Goal: Information Seeking & Learning: Find specific fact

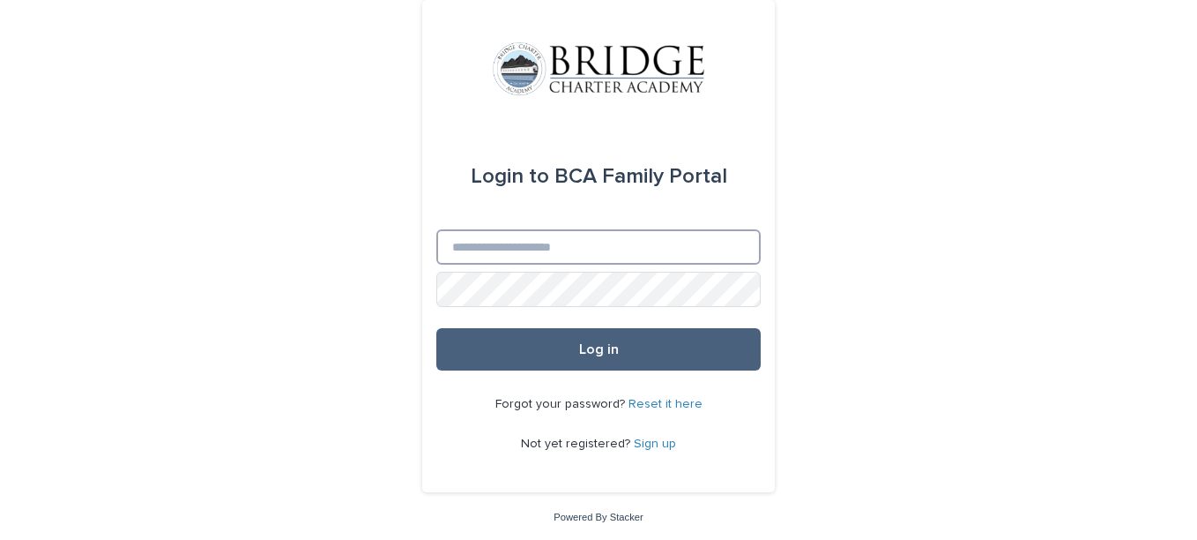
type input "**********"
click at [630, 337] on button "Log in" at bounding box center [598, 349] width 324 height 42
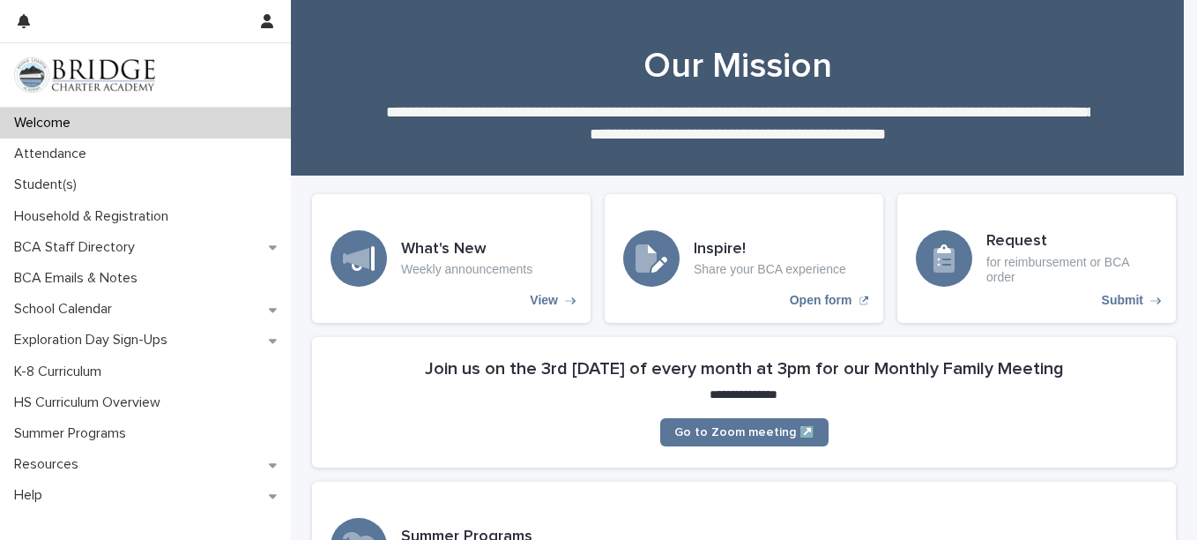
click at [680, 349] on section "**********" at bounding box center [744, 402] width 864 height 130
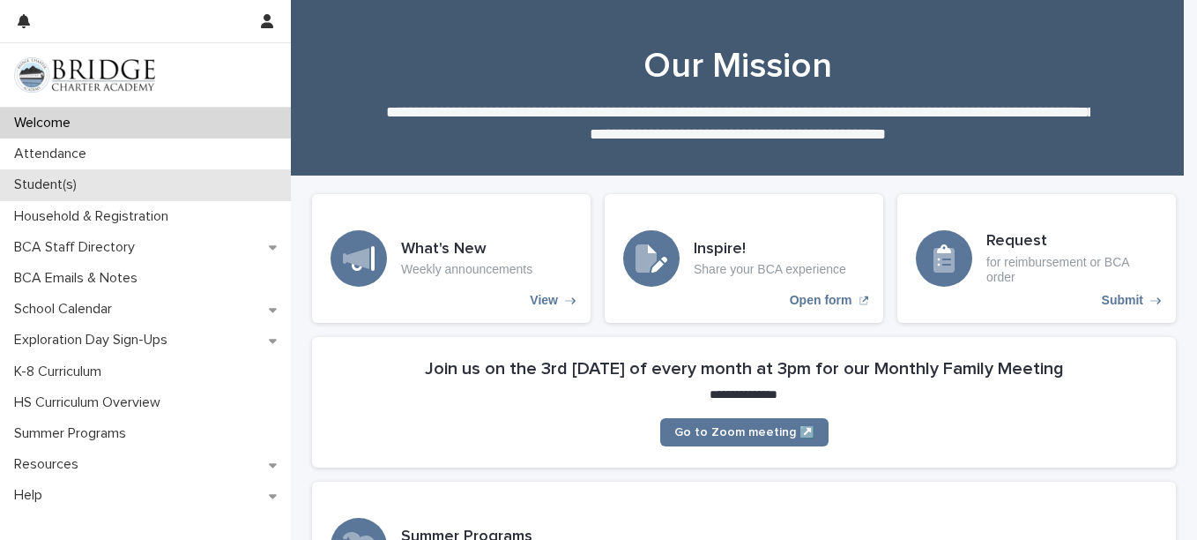
click at [98, 188] on div "Student(s)" at bounding box center [145, 184] width 291 height 31
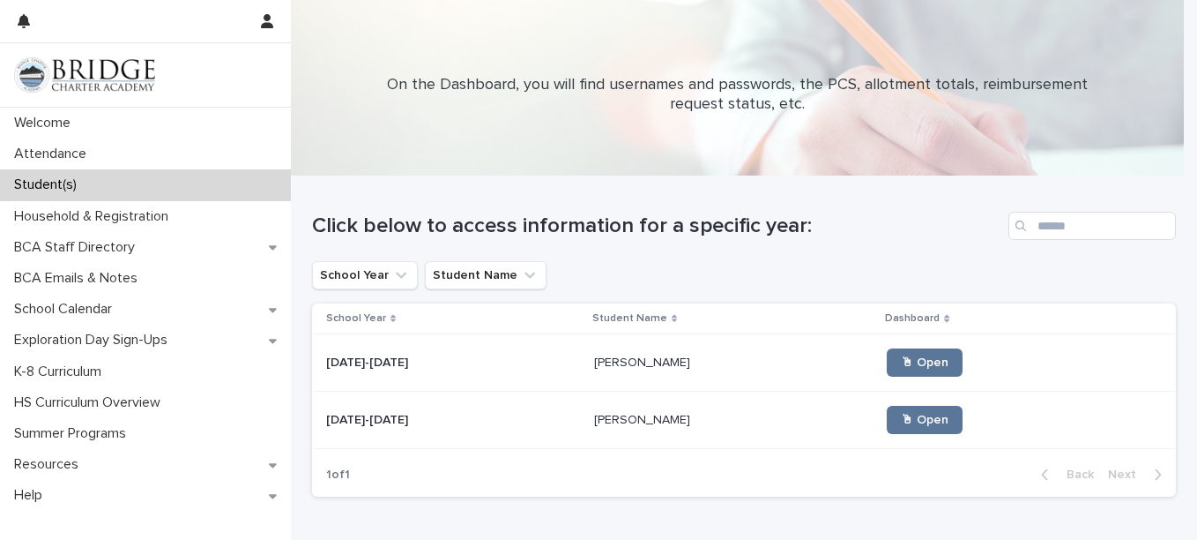
click at [630, 412] on p "Sahalie Marion" at bounding box center [644, 418] width 100 height 19
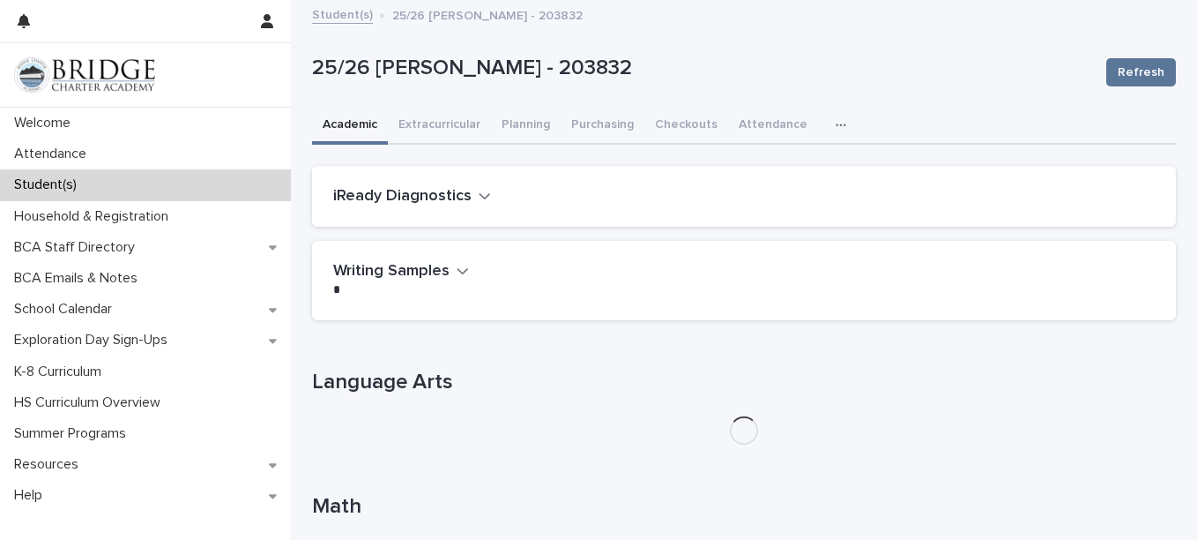
click at [737, 429] on img at bounding box center [744, 430] width 28 height 28
click at [451, 133] on button "Extracurricular" at bounding box center [439, 126] width 103 height 37
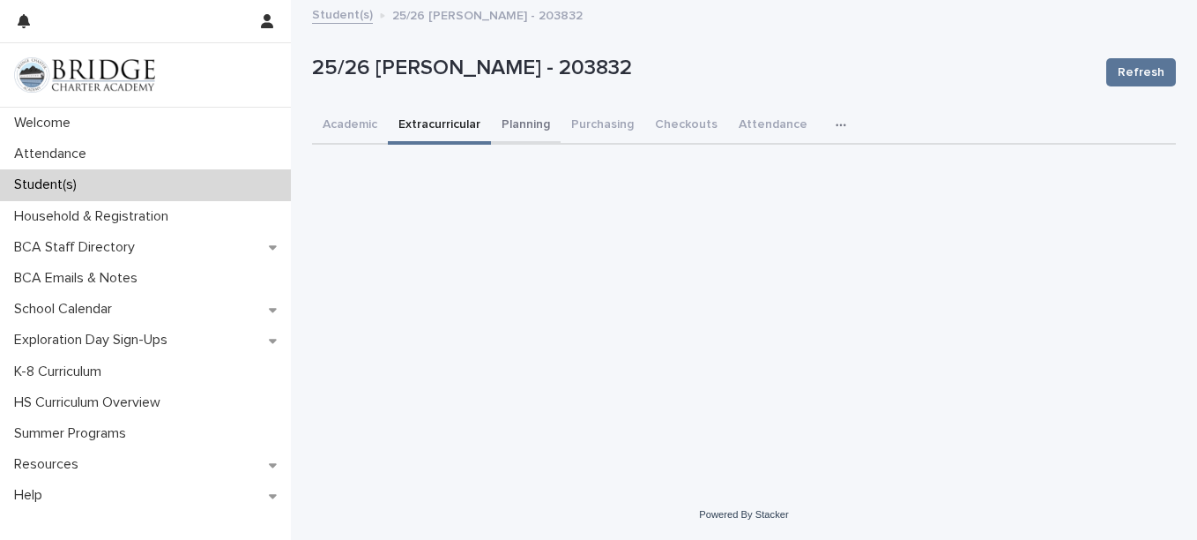
click at [542, 129] on button "Planning" at bounding box center [526, 126] width 70 height 37
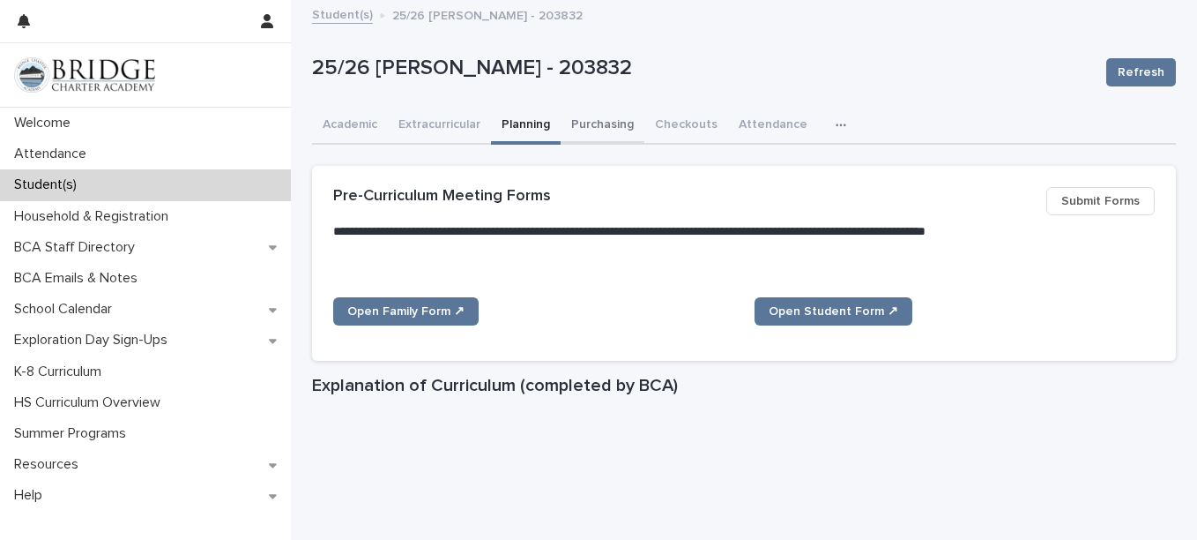
click at [599, 128] on button "Purchasing" at bounding box center [603, 126] width 84 height 37
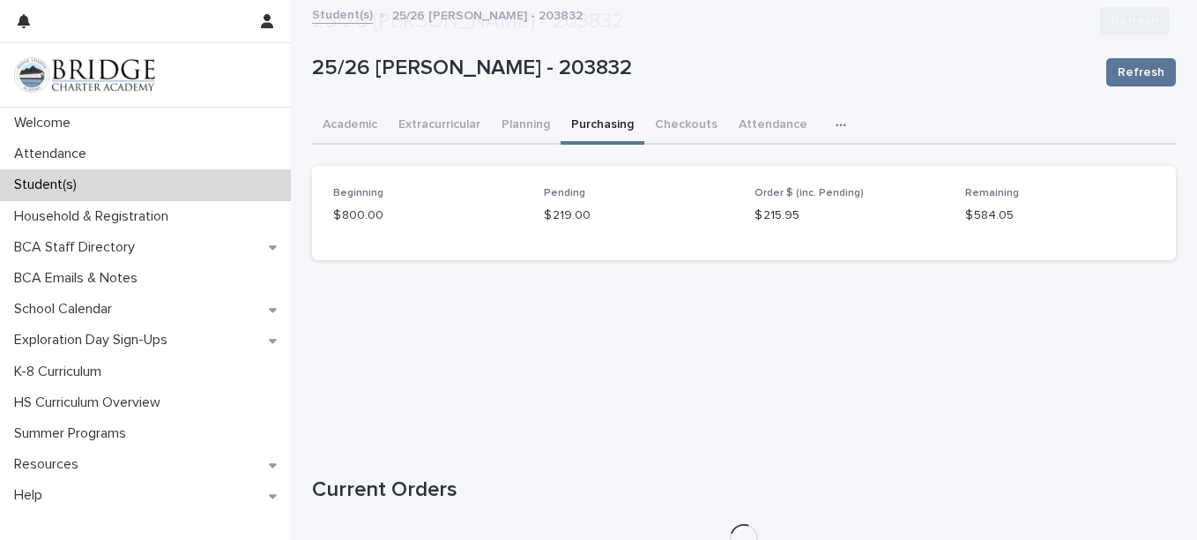
scroll to position [165, 0]
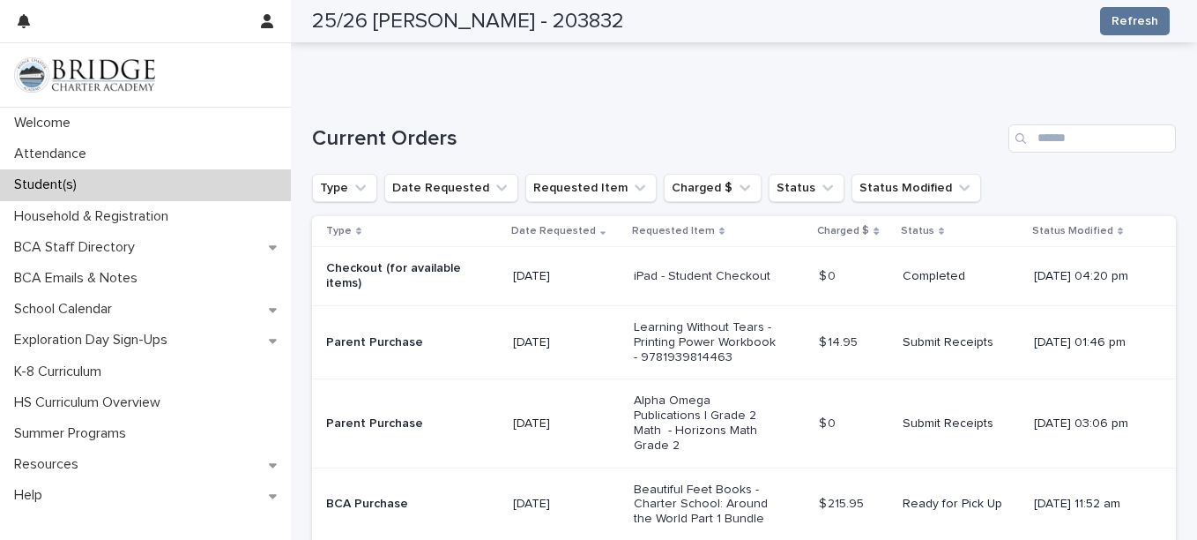
click at [1173, 221] on div "Loading... Saving… Loading... Saving… 25/26 Marion, Sahalie - 203832 Refresh 25…" at bounding box center [744, 148] width 882 height 998
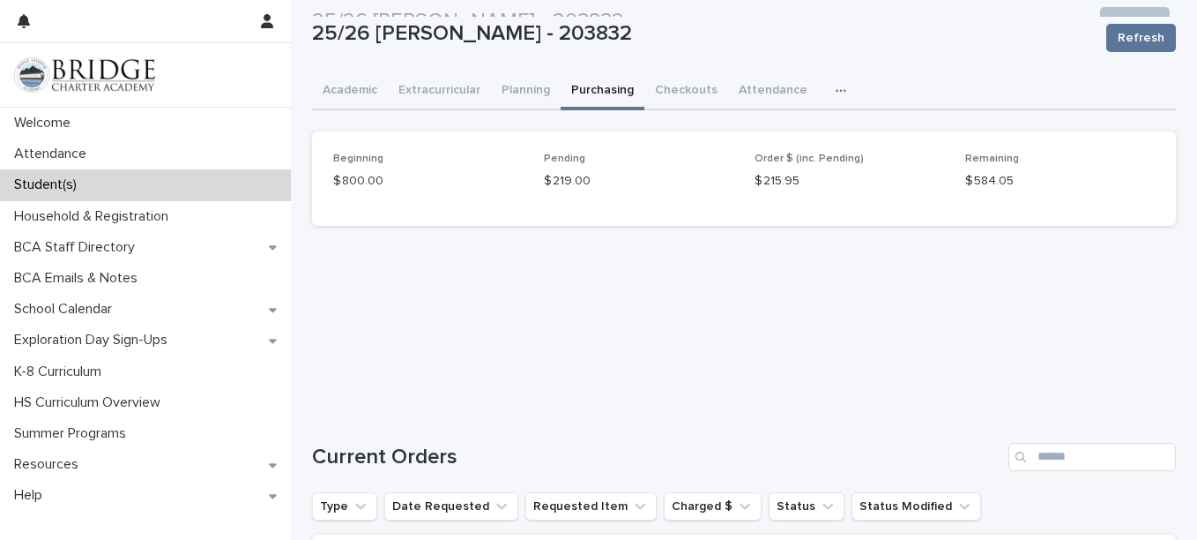
scroll to position [0, 0]
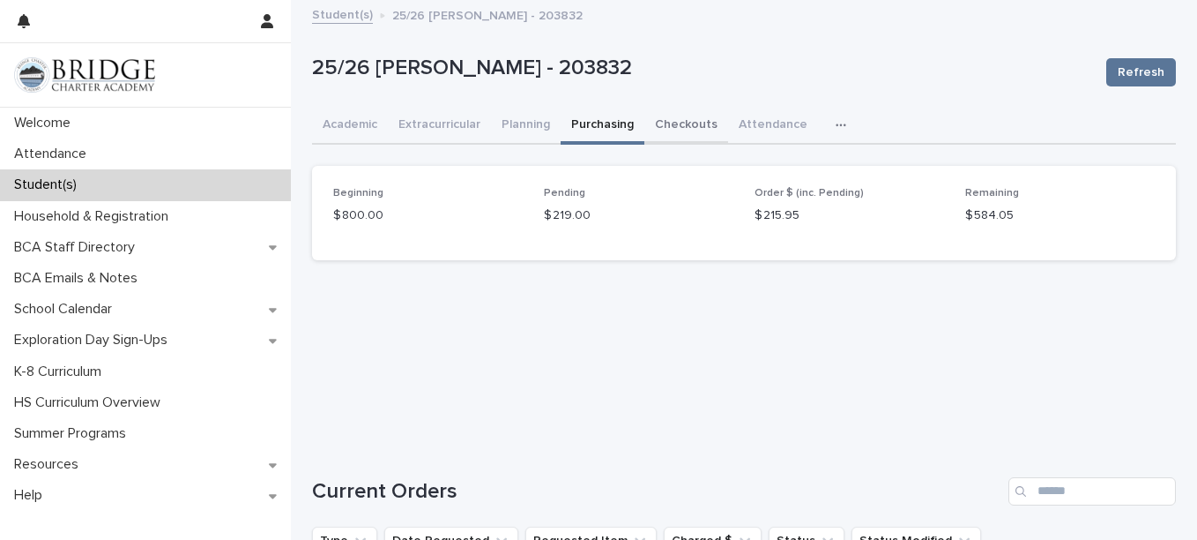
click at [698, 130] on button "Checkouts" at bounding box center [686, 126] width 84 height 37
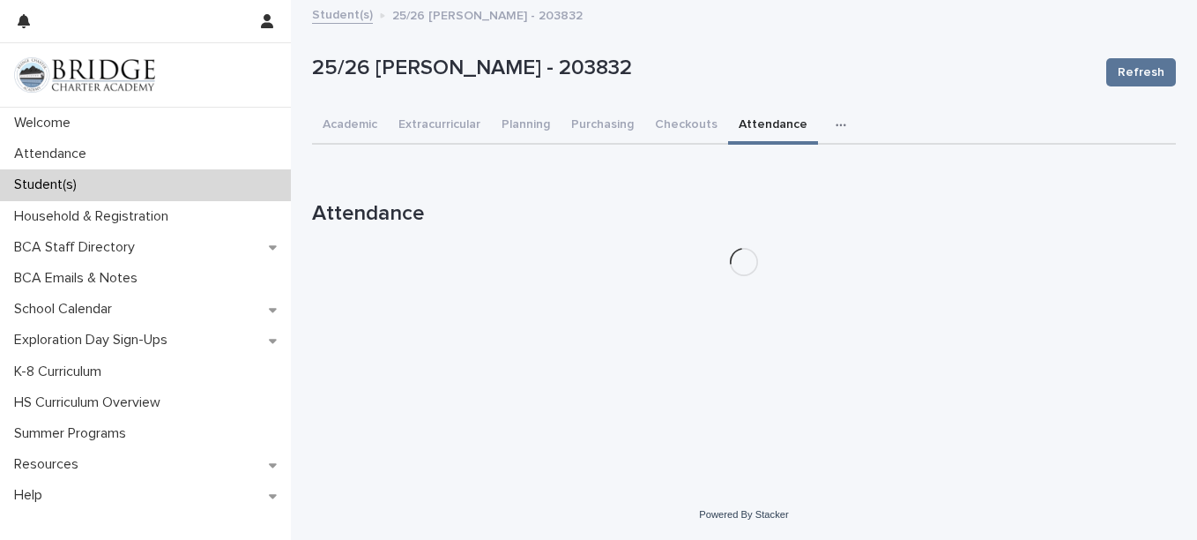
click at [728, 130] on button "Attendance" at bounding box center [773, 126] width 90 height 37
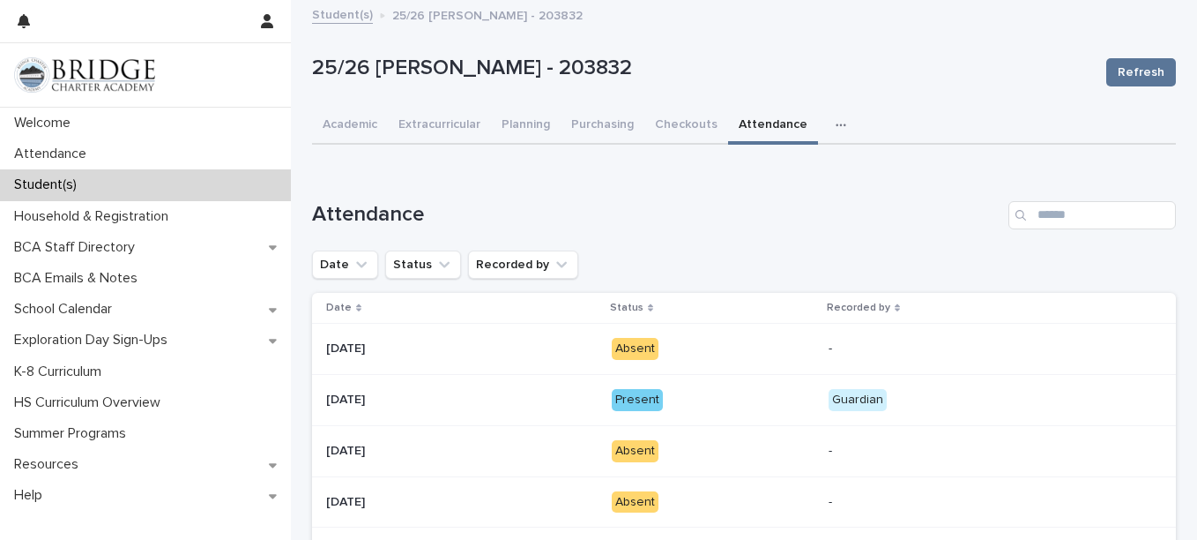
click at [825, 120] on button "button" at bounding box center [844, 125] width 39 height 35
click at [774, 170] on button "General" at bounding box center [792, 171] width 116 height 26
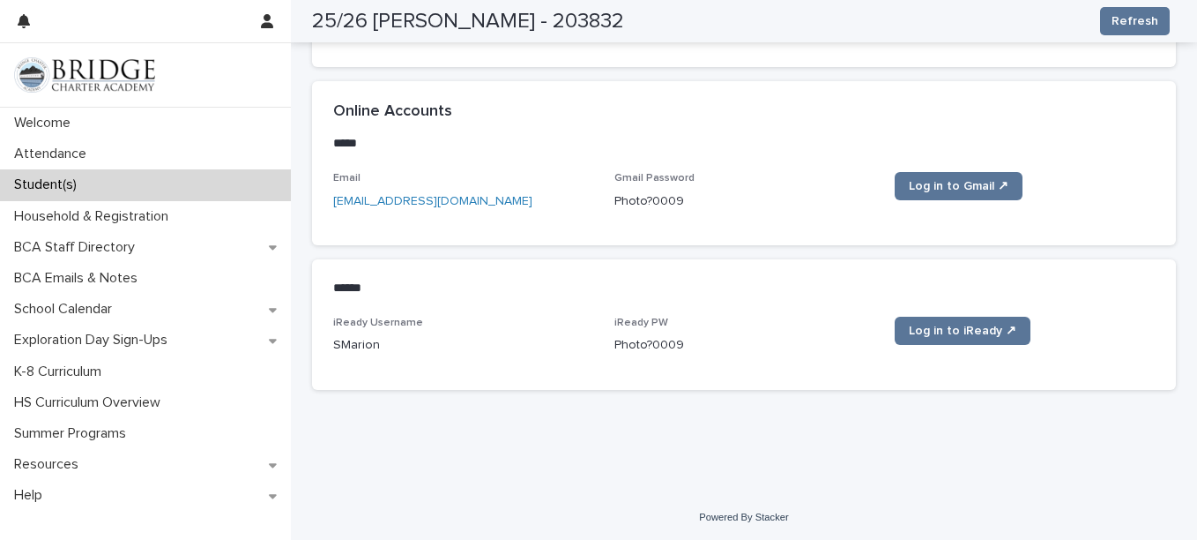
scroll to position [816, 0]
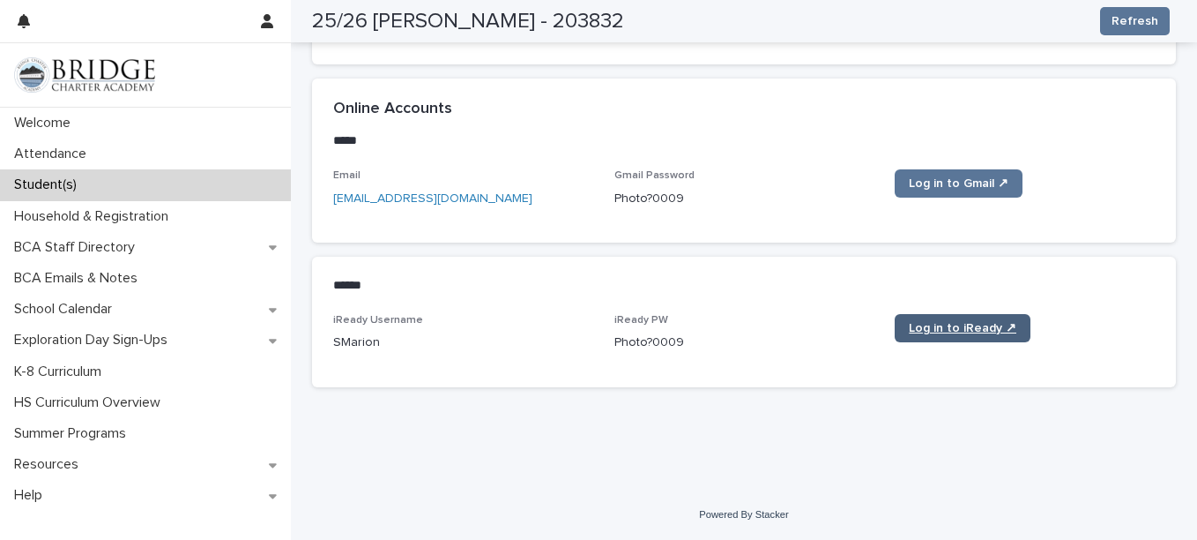
drag, startPoint x: 917, startPoint y: 371, endPoint x: 923, endPoint y: 333, distance: 38.4
click at [923, 333] on div "iReady Username SMarion iReady PW Photo?0009 Log in to iReady ↗" at bounding box center [744, 350] width 864 height 73
click at [923, 333] on span "Log in to iReady ↗" at bounding box center [963, 328] width 108 height 12
drag, startPoint x: 680, startPoint y: 344, endPoint x: 607, endPoint y: 348, distance: 73.3
click at [607, 348] on div "iReady Username SMarion iReady PW Photo?0009 Log in to iReady ↗" at bounding box center [744, 340] width 822 height 52
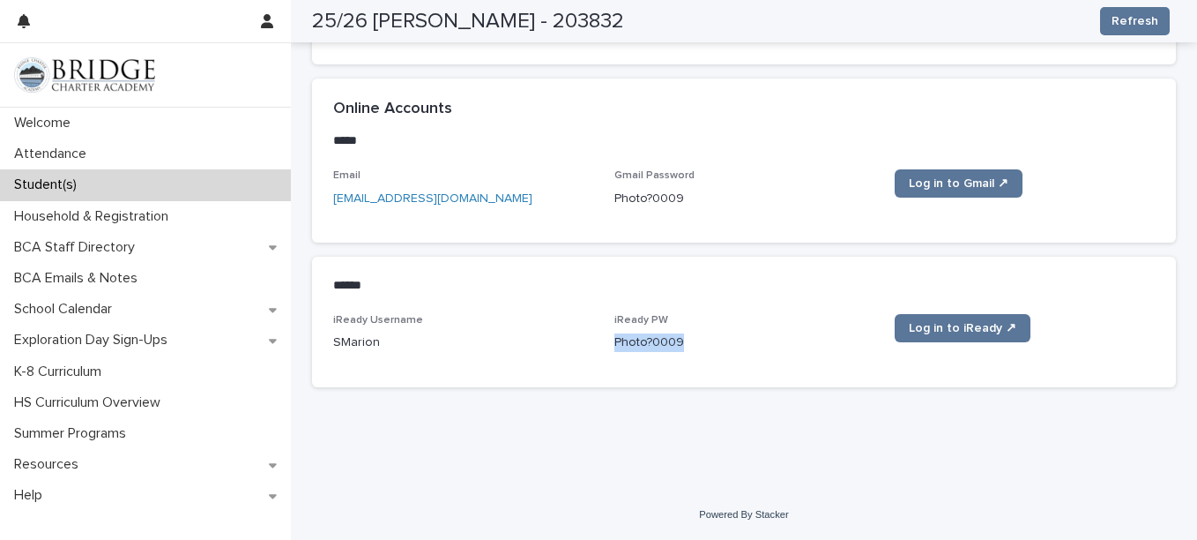
copy p "Photo?0009"
click at [162, 190] on div "Student(s)" at bounding box center [145, 184] width 291 height 31
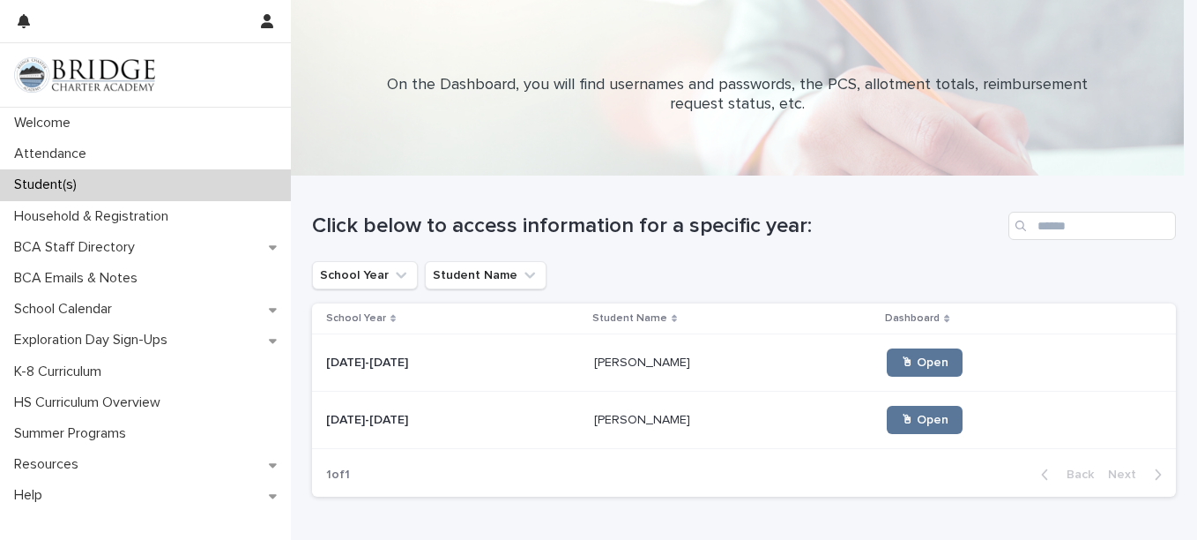
click at [709, 389] on td "Kai Marion Kai Marion" at bounding box center [734, 362] width 294 height 57
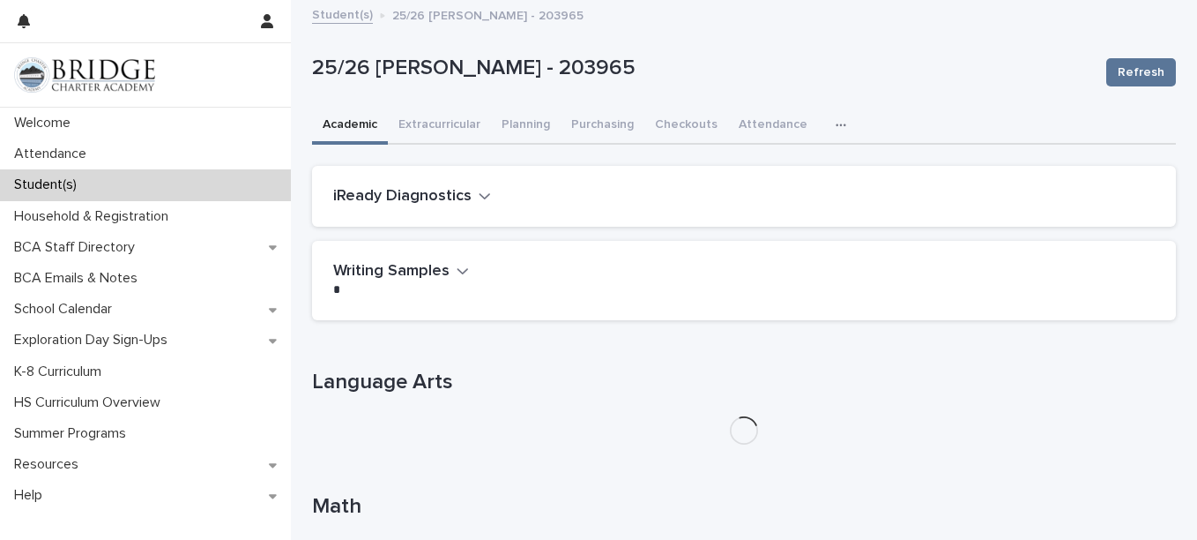
click at [836, 129] on icon "button" at bounding box center [841, 125] width 11 height 12
click at [783, 160] on button "General" at bounding box center [792, 171] width 116 height 26
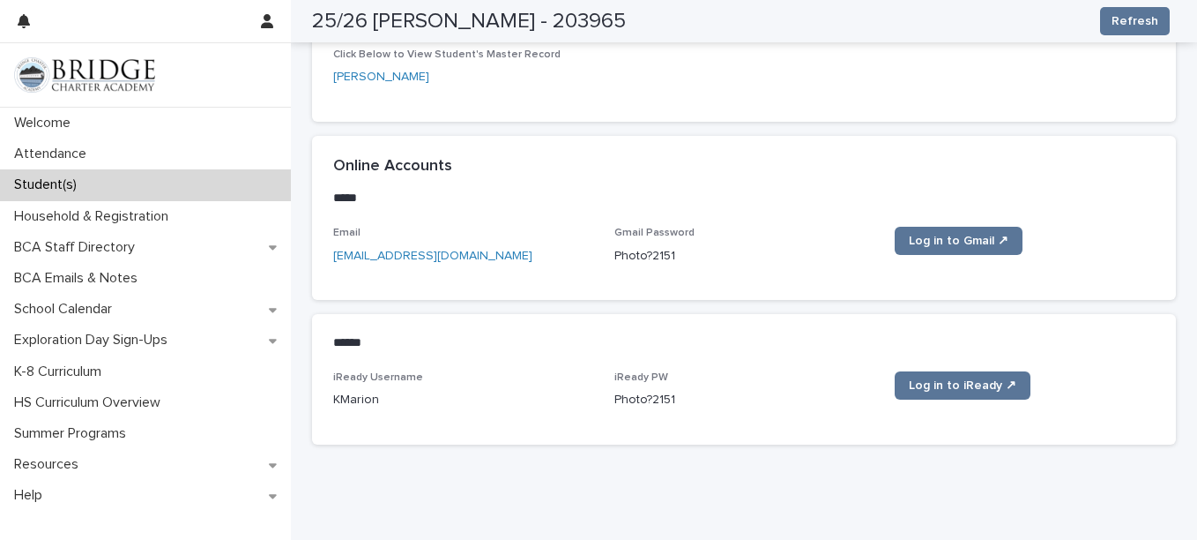
scroll to position [816, 0]
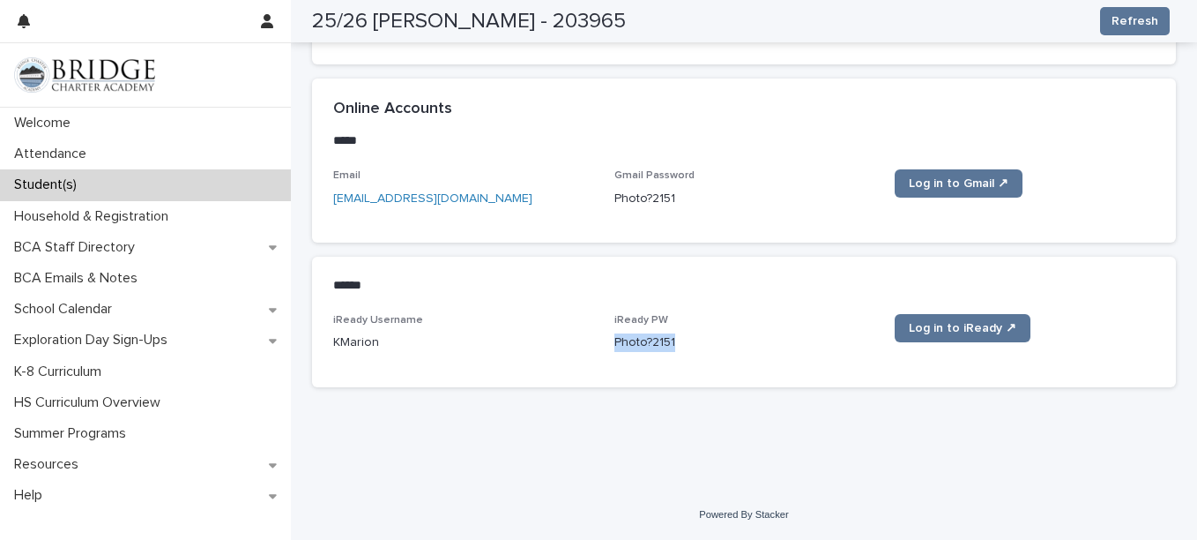
drag, startPoint x: 674, startPoint y: 341, endPoint x: 602, endPoint y: 346, distance: 71.6
click at [602, 346] on div "iReady Username KMarion iReady PW Photo?2151 Log in to iReady ↗" at bounding box center [744, 340] width 822 height 52
copy p "Photo?2151"
click at [985, 322] on span "Log in to iReady ↗" at bounding box center [963, 328] width 108 height 12
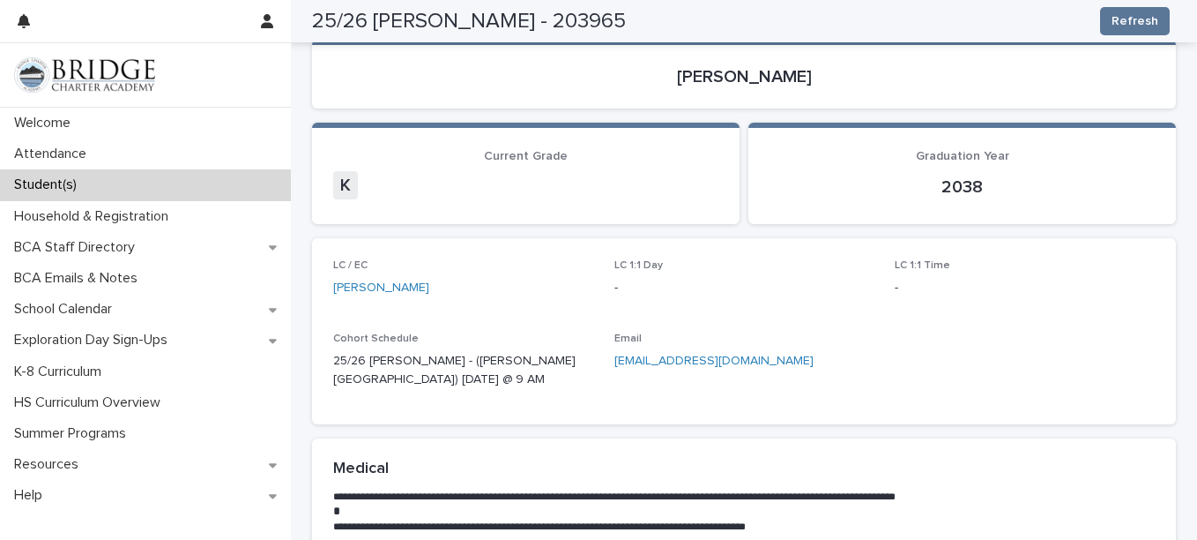
scroll to position [0, 0]
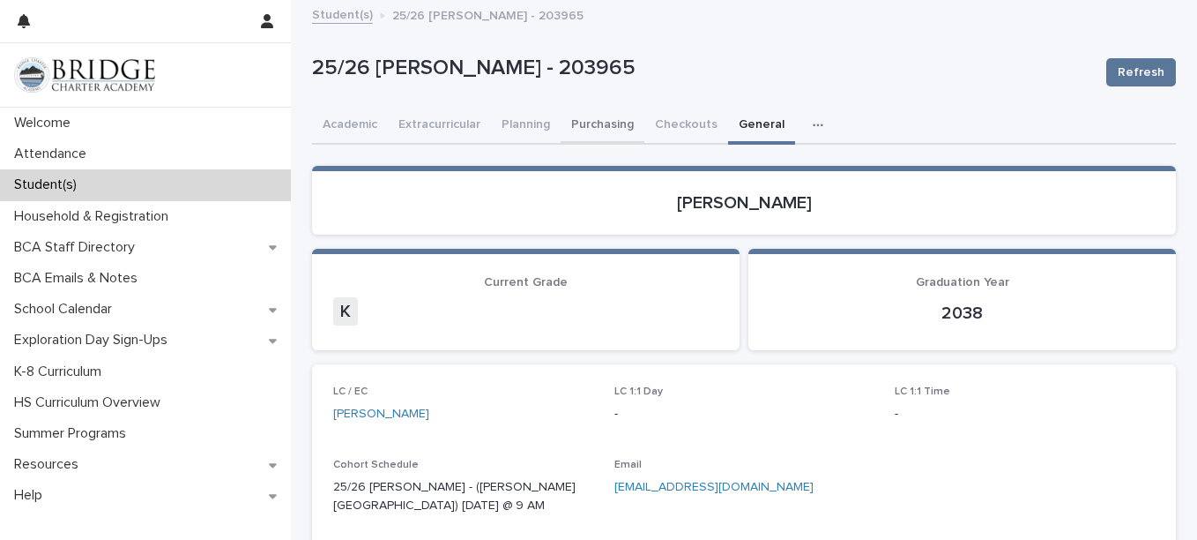
click at [572, 135] on button "Purchasing" at bounding box center [603, 126] width 84 height 37
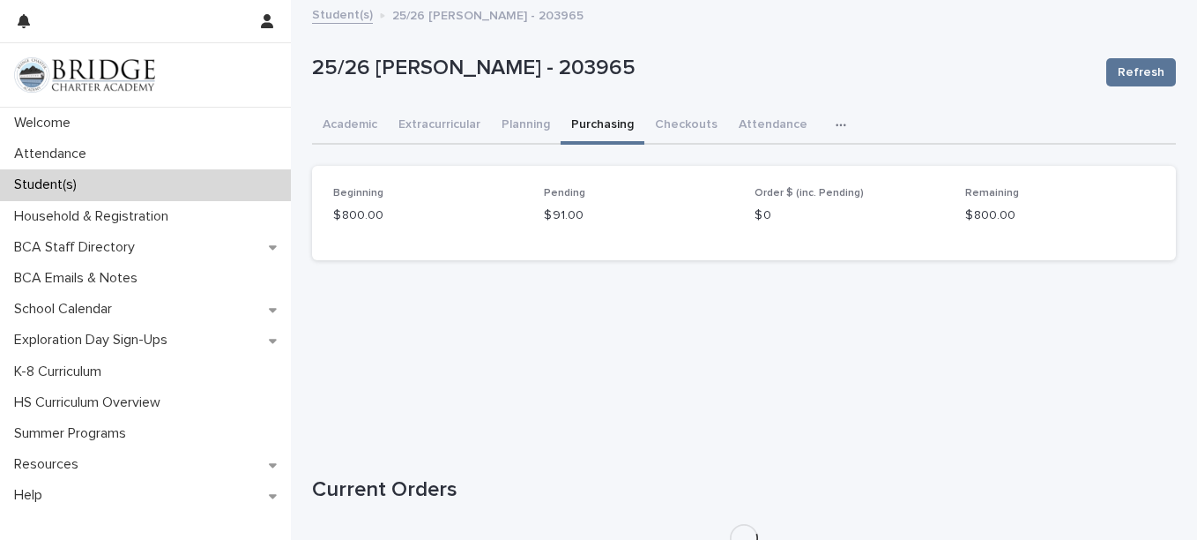
scroll to position [165, 0]
